Goal: Information Seeking & Learning: Learn about a topic

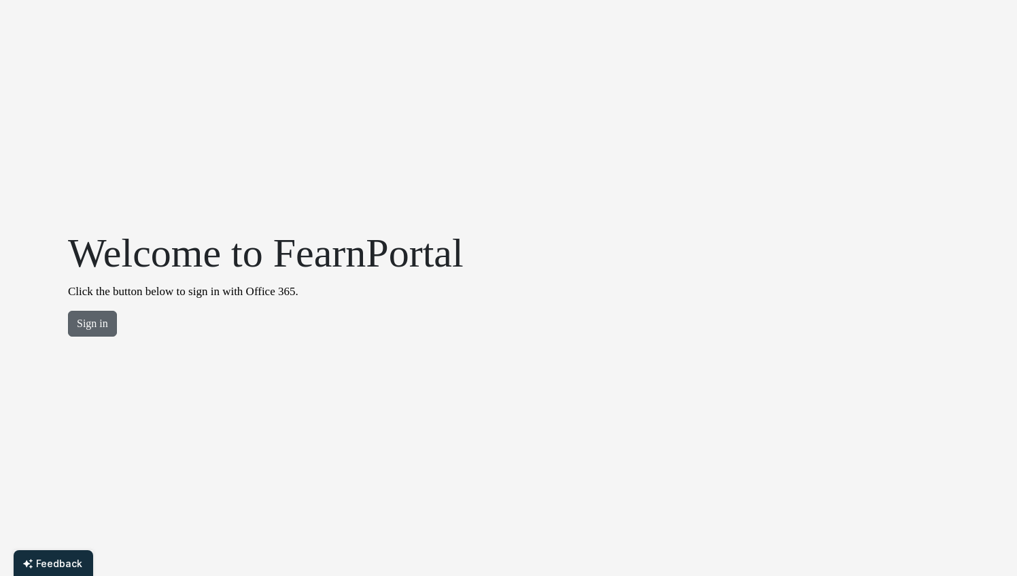
click at [102, 319] on button "Sign in" at bounding box center [92, 324] width 49 height 26
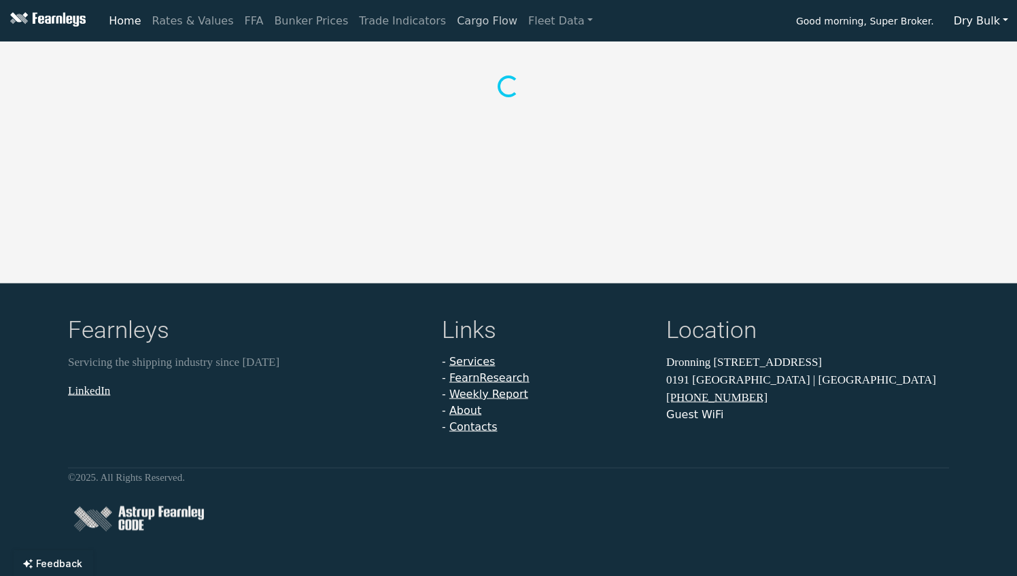
click at [451, 22] on link "Cargo Flow" at bounding box center [486, 20] width 71 height 27
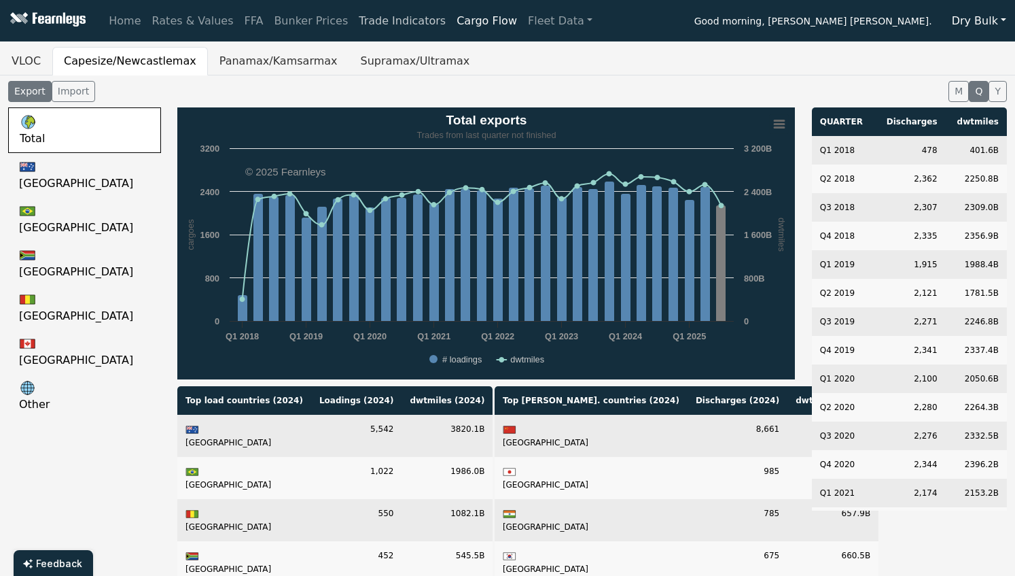
click at [374, 19] on link "Trade Indicators" at bounding box center [402, 20] width 98 height 27
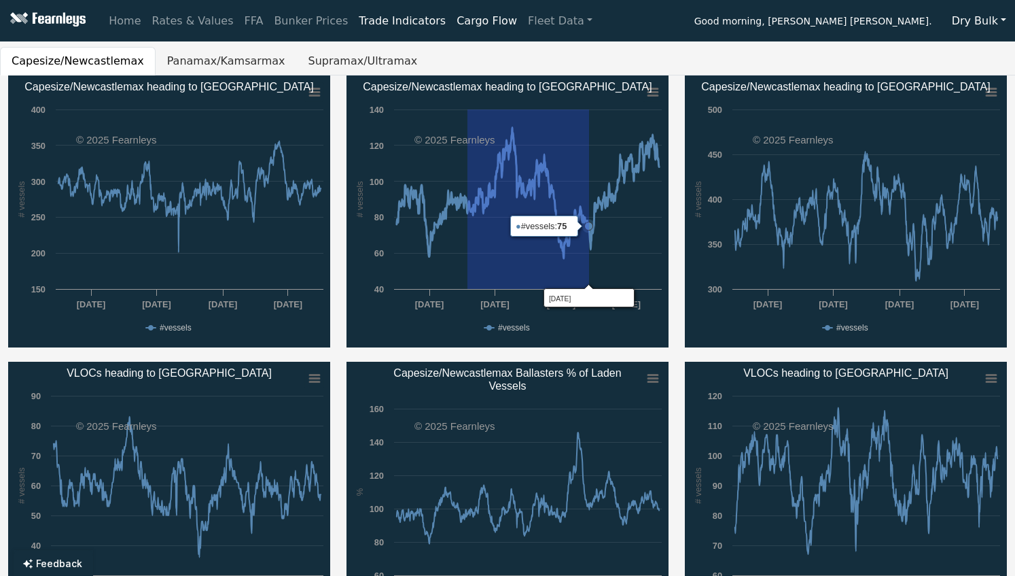
drag, startPoint x: 468, startPoint y: 192, endPoint x: 589, endPoint y: 192, distance: 121.6
click at [589, 192] on icon "Created with Highcharts 11.4.8 # vessels Chart context menu Capesize/Newcastlem…" at bounding box center [508, 211] width 322 height 272
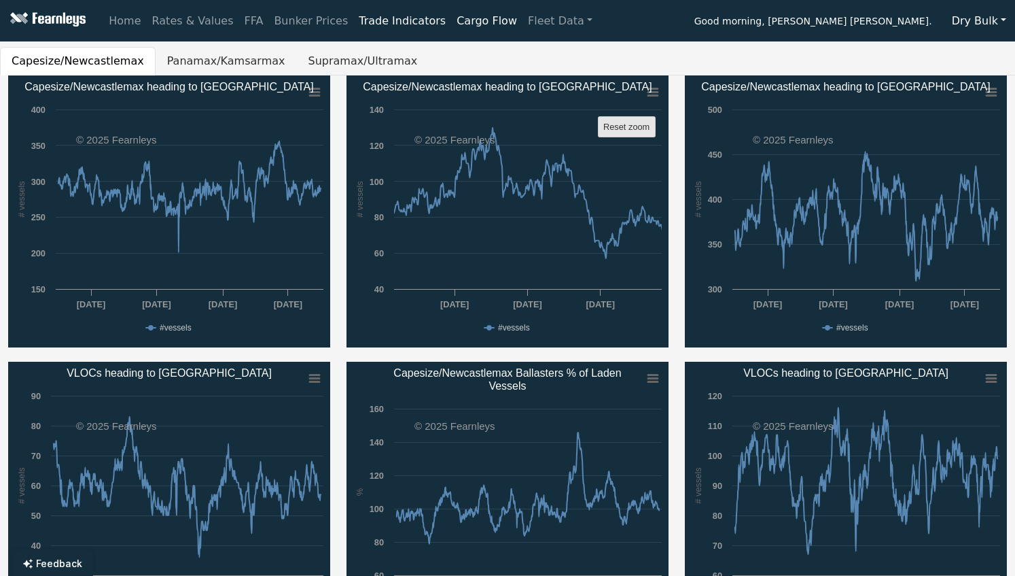
click at [628, 124] on text "Reset zoom" at bounding box center [626, 127] width 46 height 10
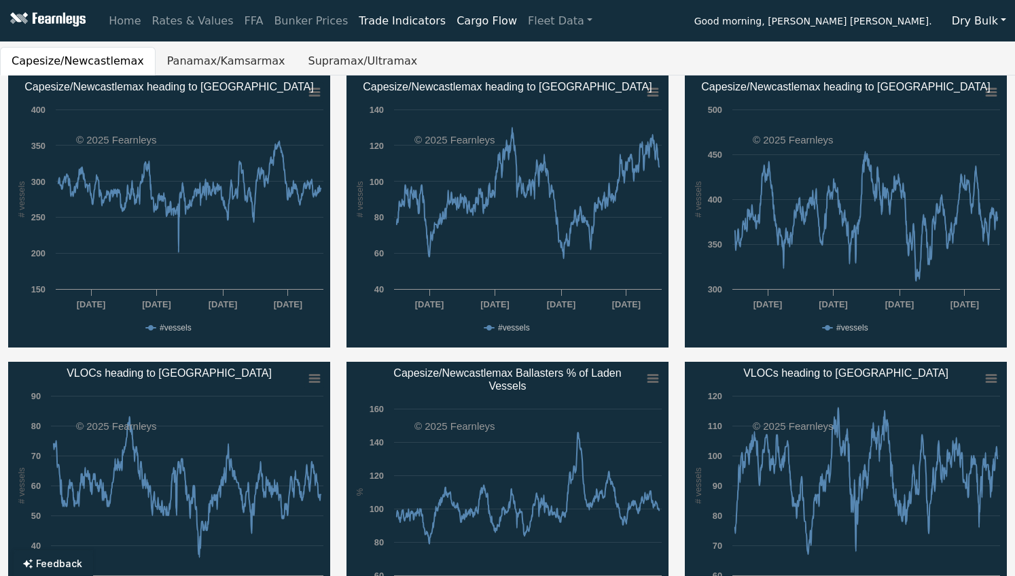
click at [451, 20] on link "Cargo Flow" at bounding box center [486, 20] width 71 height 27
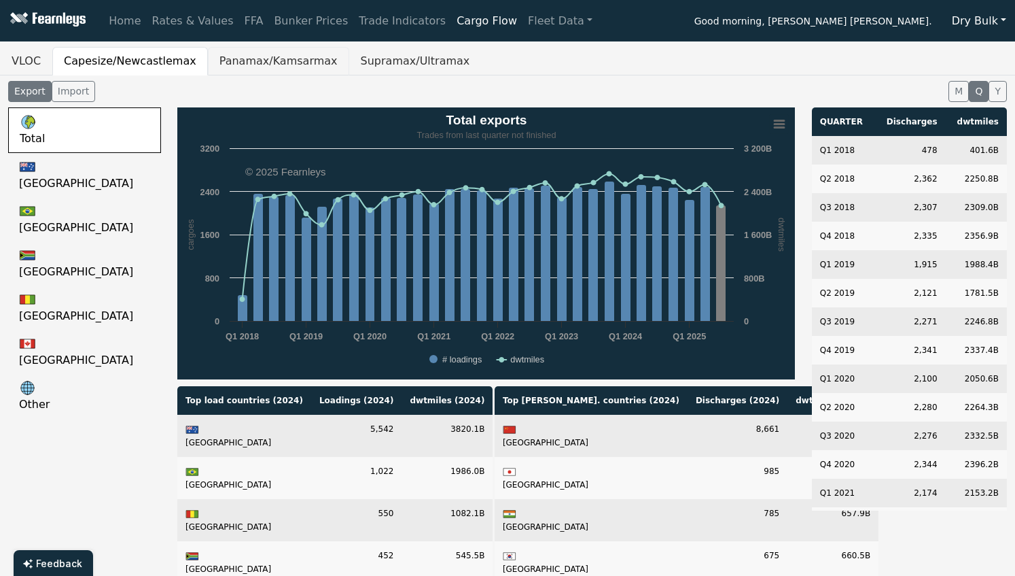
click at [266, 58] on button "Panamax/Kamsarmax" at bounding box center [278, 61] width 141 height 29
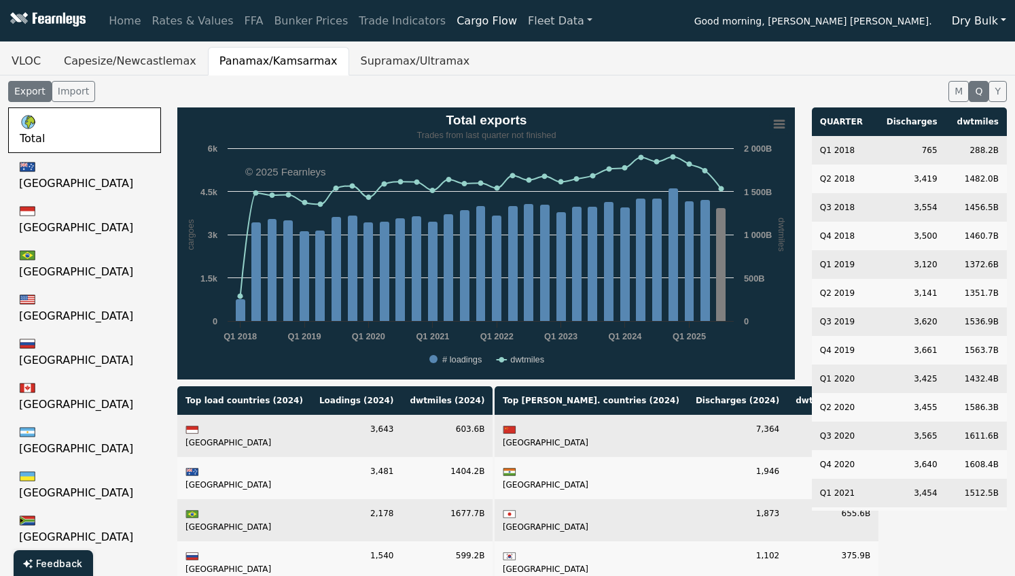
click at [523, 21] on link "Fleet Data" at bounding box center [560, 20] width 75 height 27
click at [292, 19] on link "Bunker Prices" at bounding box center [310, 20] width 85 height 27
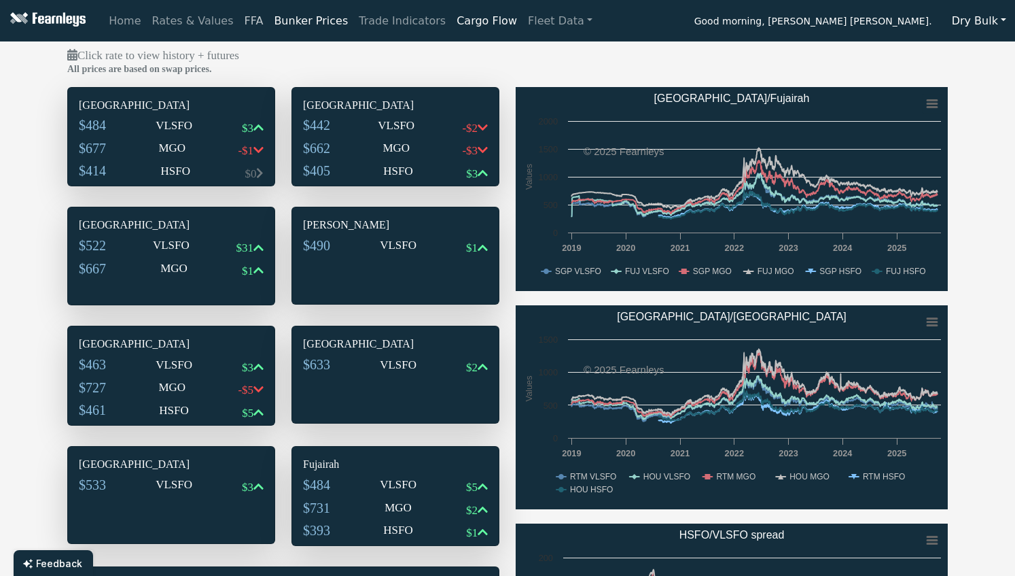
click at [245, 25] on link "FFA" at bounding box center [254, 20] width 30 height 27
